Goal: Information Seeking & Learning: Find specific page/section

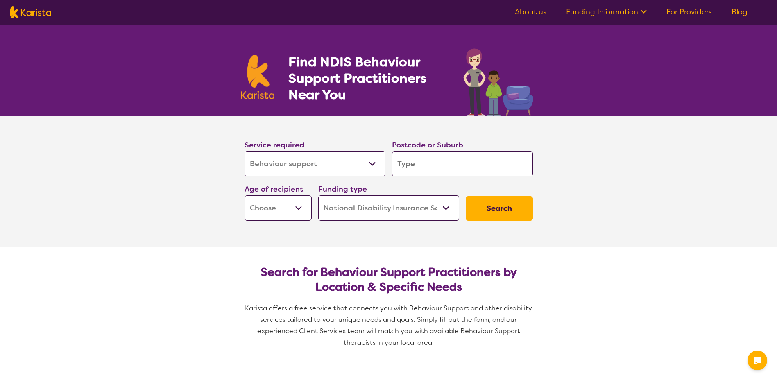
select select "Behaviour support"
select select "NDIS"
select select "Behaviour support"
select select "NDIS"
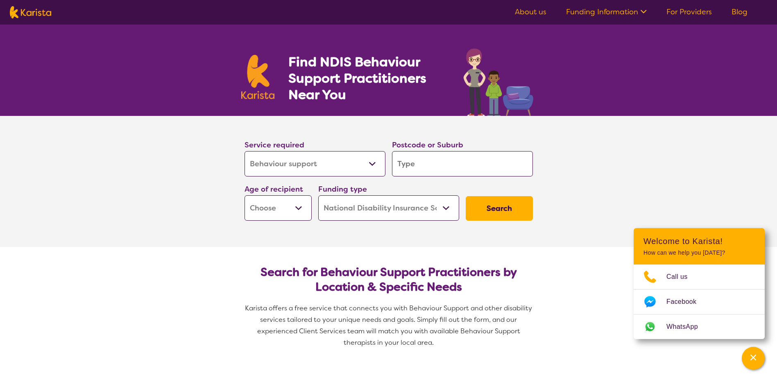
click at [441, 156] on input "search" at bounding box center [462, 163] width 141 height 25
click at [444, 161] on input "search" at bounding box center [462, 163] width 141 height 25
click at [288, 204] on select "Early Childhood - 0 to 9 Child - 10 to 11 Adolescent - 12 to 17 Adult - 18 to 6…" at bounding box center [278, 207] width 67 height 25
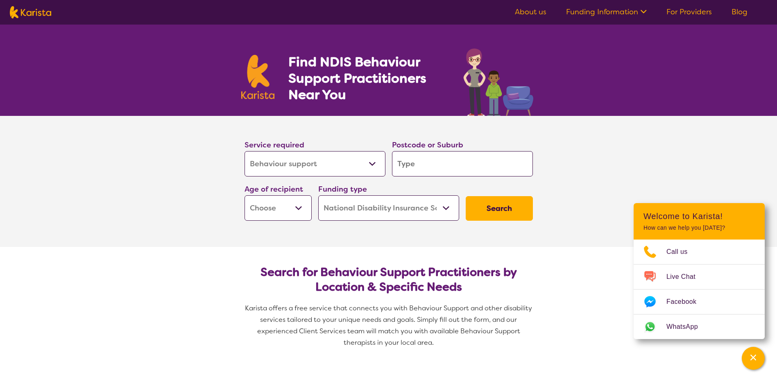
click at [348, 206] on select "Home Care Package (HCP) National Disability Insurance Scheme (NDIS) I don't know" at bounding box center [388, 207] width 141 height 25
click at [318, 195] on select "Home Care Package (HCP) National Disability Insurance Scheme (NDIS) I don't know" at bounding box center [388, 207] width 141 height 25
click at [287, 213] on select "Early Childhood - 0 to 9 Child - 10 to 11 Adolescent - 12 to 17 Adult - 18 to 6…" at bounding box center [278, 207] width 67 height 25
select select "CH"
click at [245, 195] on select "Early Childhood - 0 to 9 Child - 10 to 11 Adolescent - 12 to 17 Adult - 18 to 6…" at bounding box center [278, 207] width 67 height 25
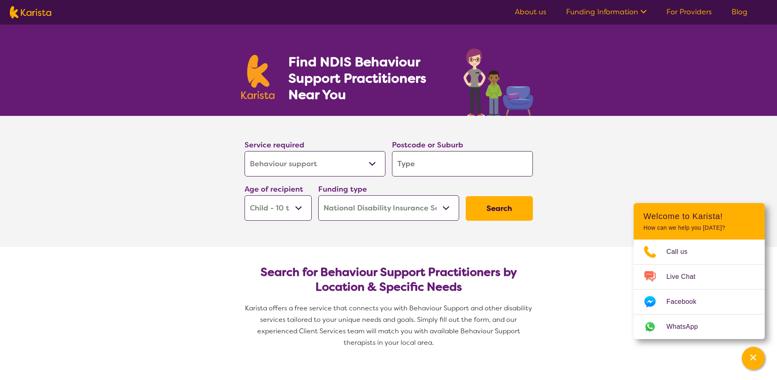
select select "CH"
click at [479, 155] on input "search" at bounding box center [462, 163] width 141 height 25
type input "c"
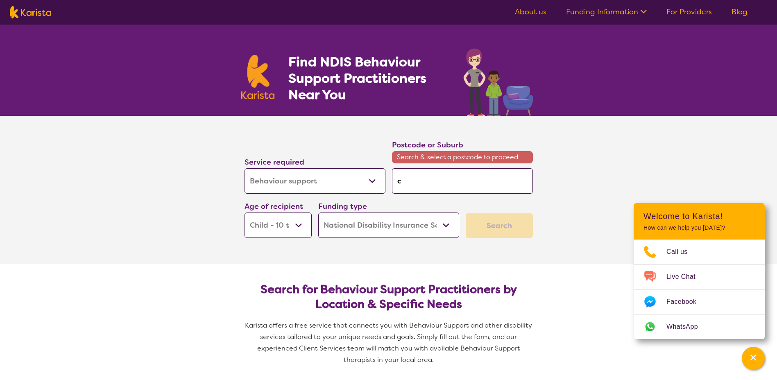
type input "co"
type input "cot"
type input "cott"
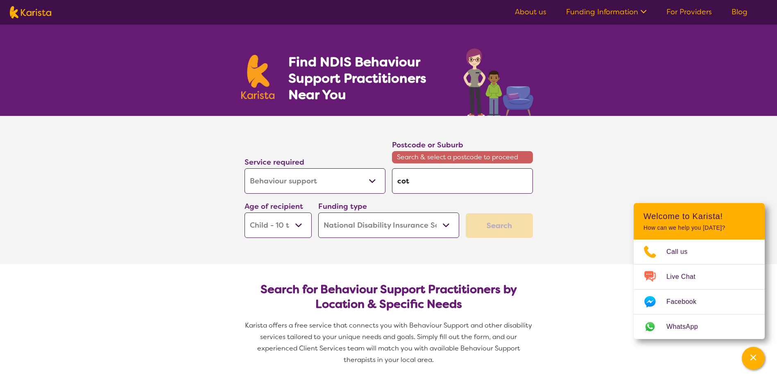
type input "cott"
type input "cotte"
type input "cottes"
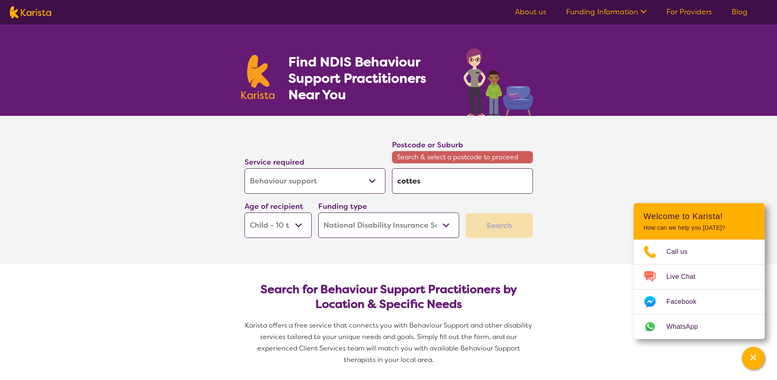
type input "cottesl"
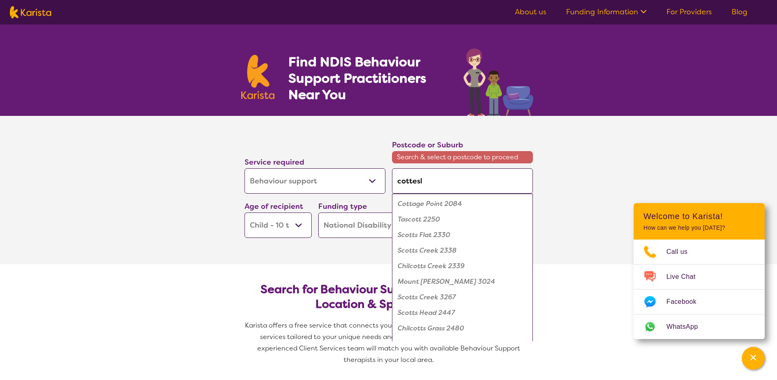
type input "cotteslo"
type input "cottesloe"
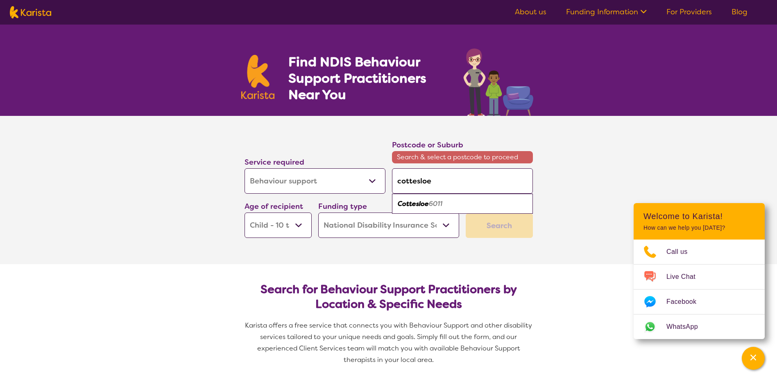
click at [442, 203] on em "6011" at bounding box center [436, 203] width 14 height 9
type input "6011"
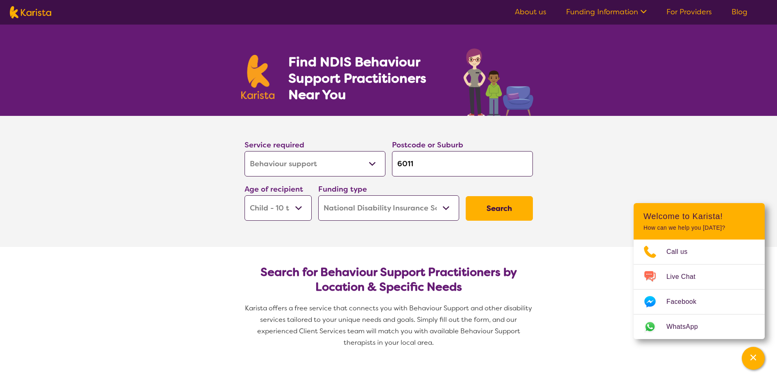
click at [473, 212] on button "Search" at bounding box center [499, 208] width 67 height 25
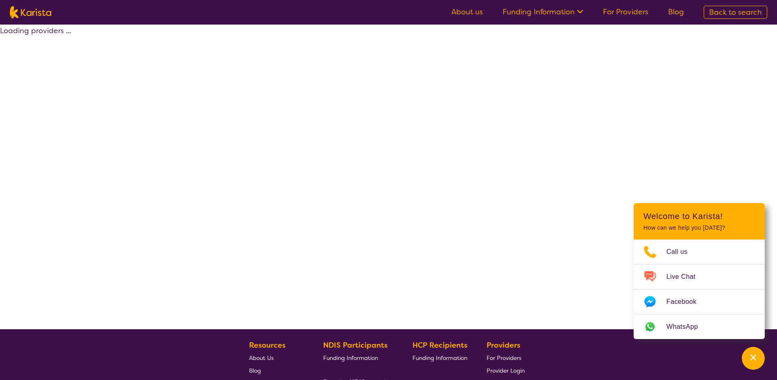
select select "by_score"
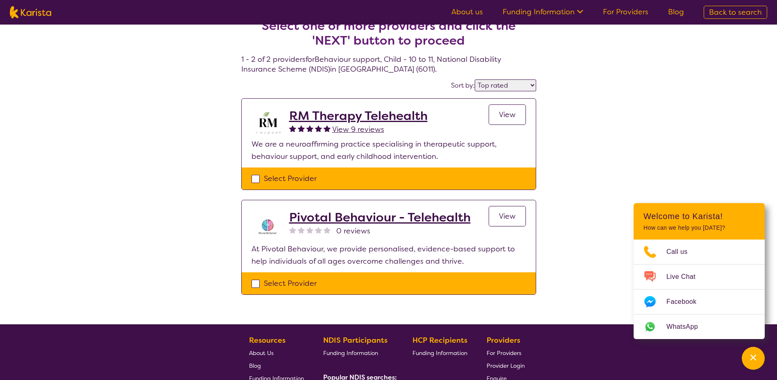
scroll to position [41, 0]
